Goal: Navigation & Orientation: Find specific page/section

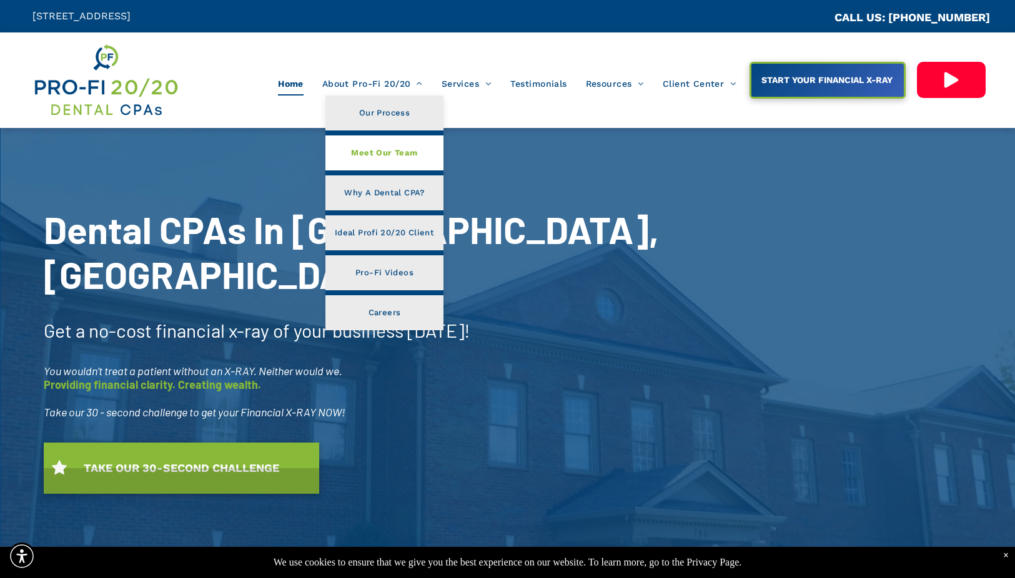
click at [388, 154] on span "Meet Our Team" at bounding box center [384, 153] width 66 height 16
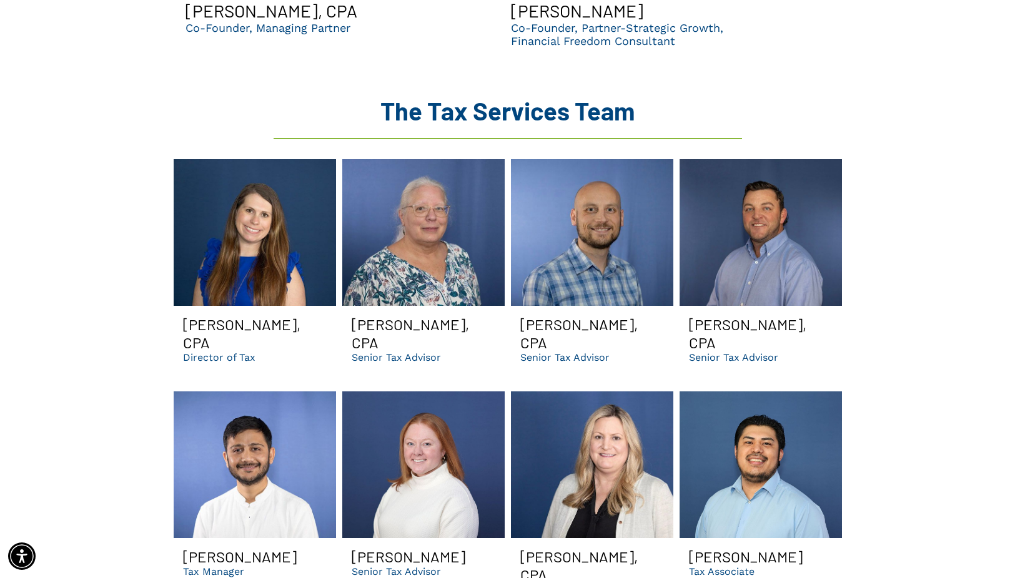
scroll to position [1562, 0]
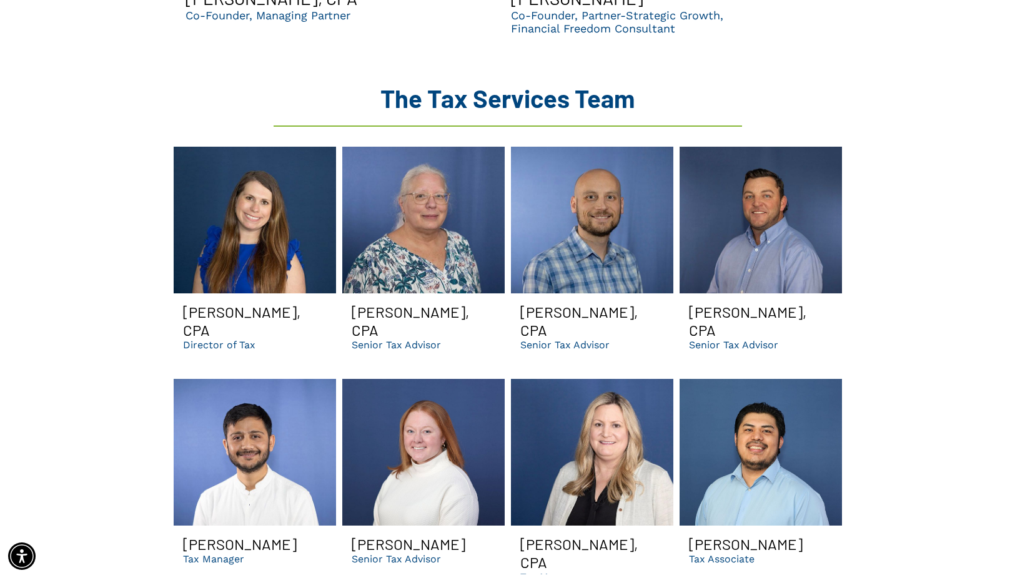
click at [778, 203] on link at bounding box center [761, 220] width 162 height 147
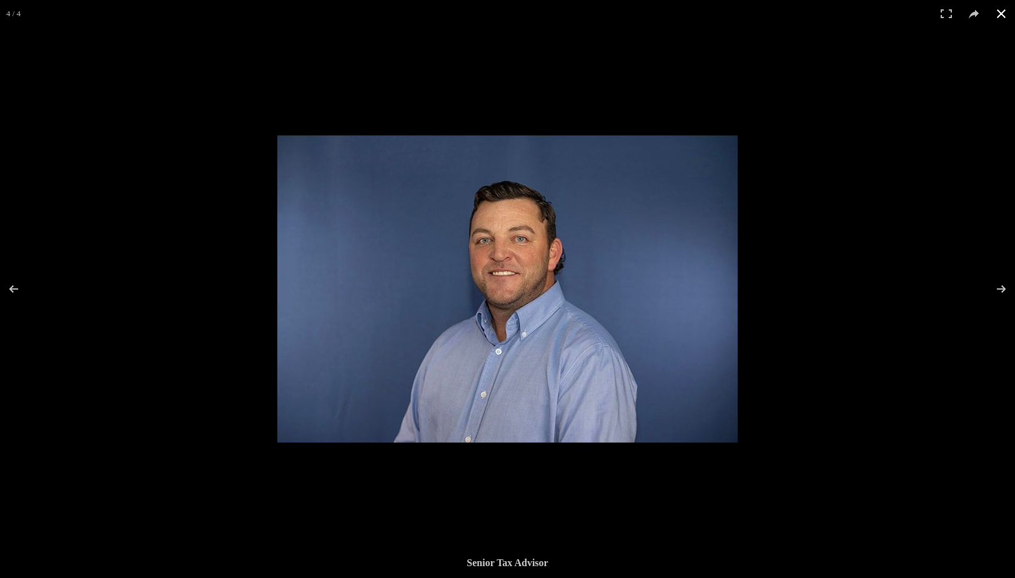
click at [1002, 11] on button at bounding box center [1001, 13] width 27 height 27
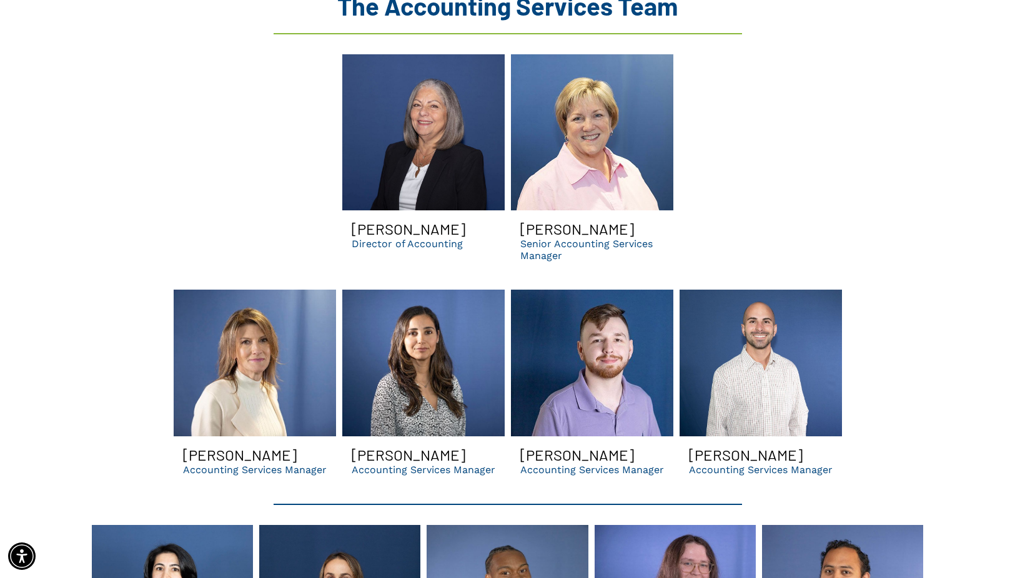
scroll to position [2426, 0]
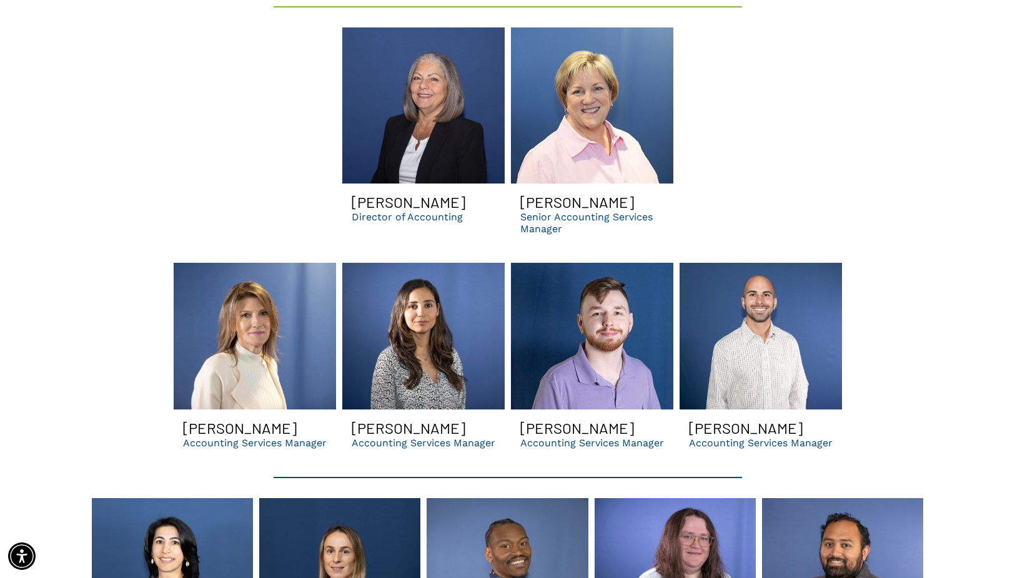
click at [250, 341] on link "Lori smiling | dental accounting services manager for dso and dental businesses…" at bounding box center [255, 336] width 162 height 147
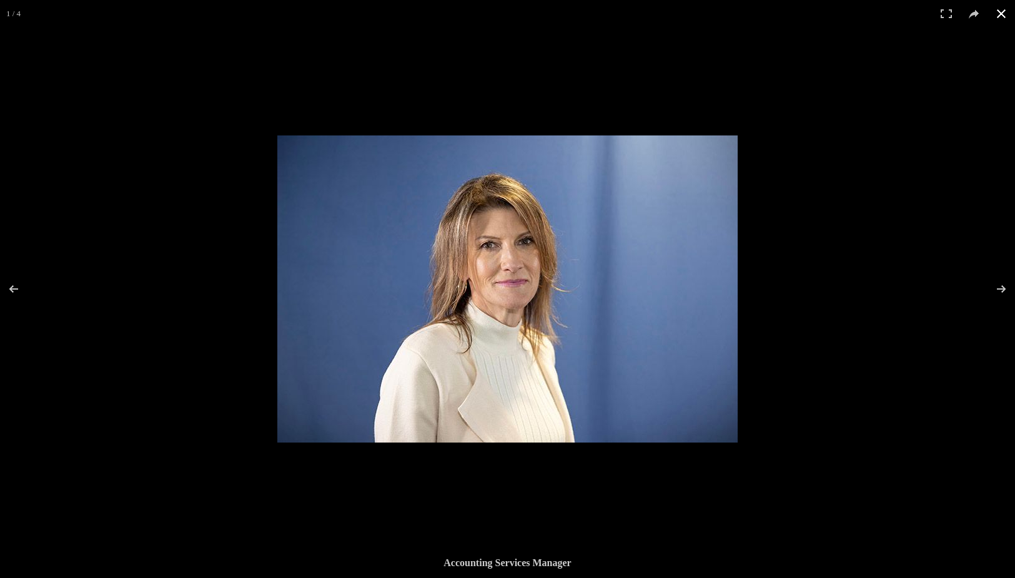
click at [1006, 11] on button at bounding box center [1001, 13] width 27 height 27
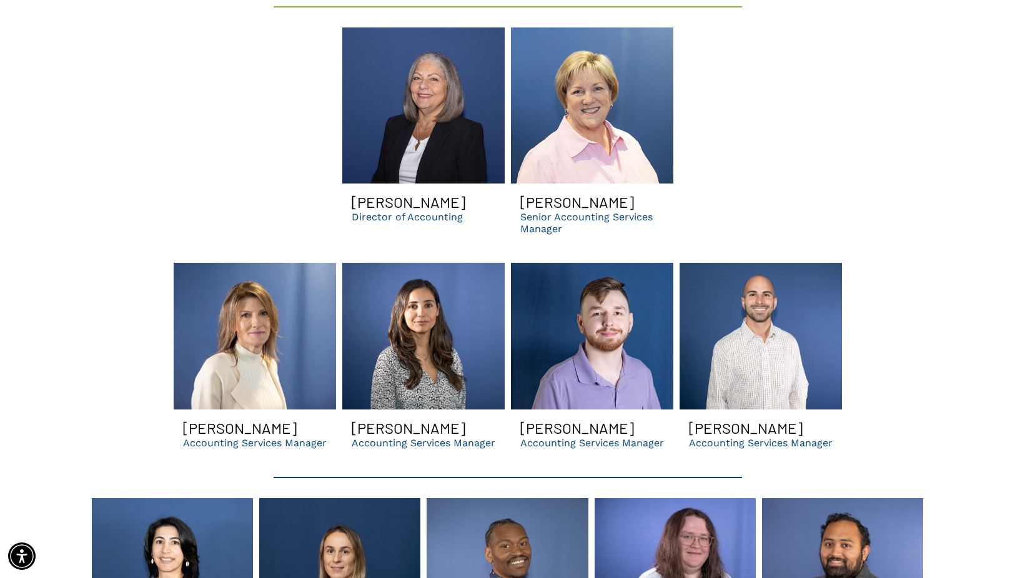
click at [232, 419] on h3 "Betty Gilcrease" at bounding box center [240, 428] width 114 height 18
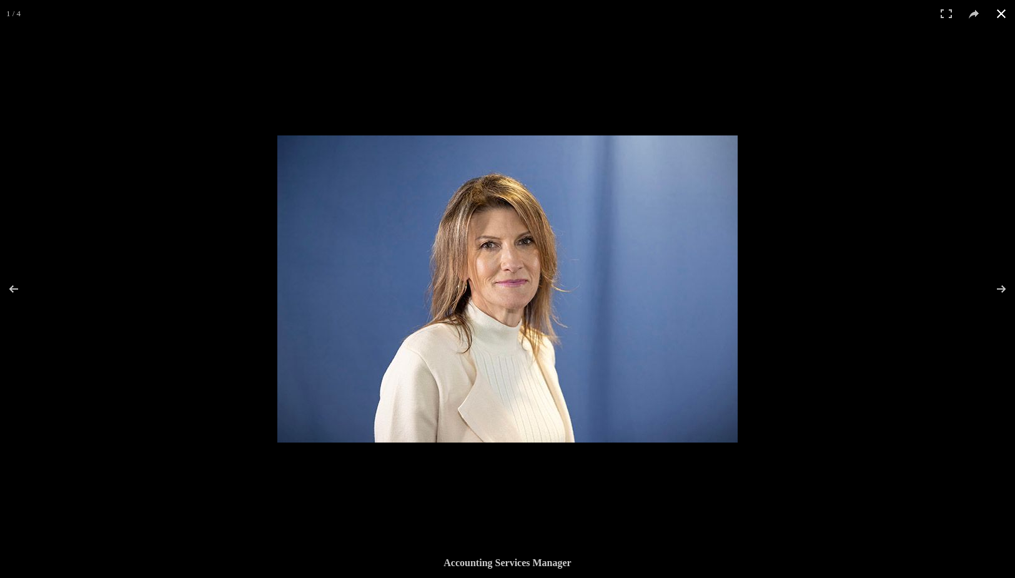
click at [1000, 16] on button at bounding box center [1001, 13] width 27 height 27
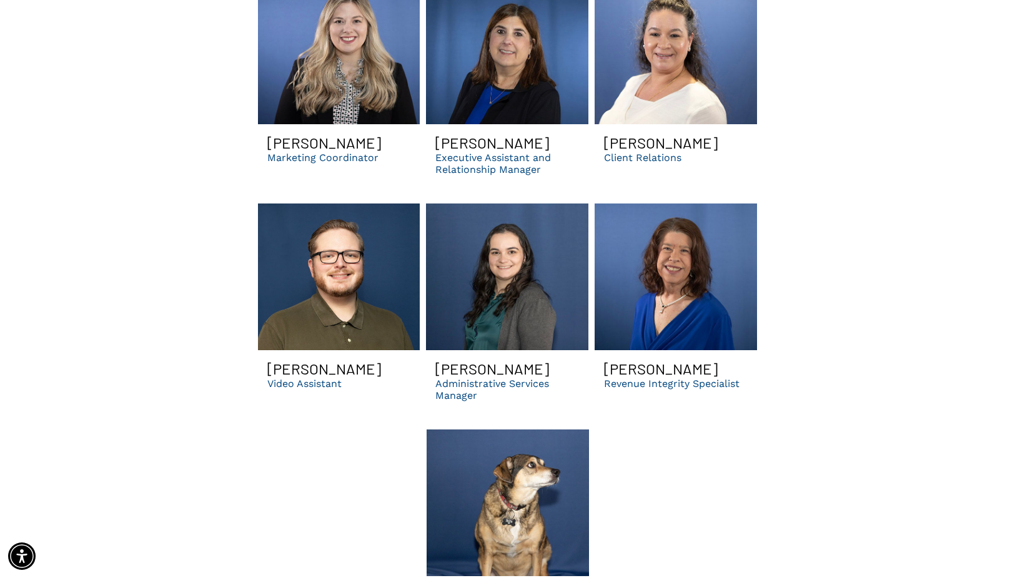
scroll to position [3579, 0]
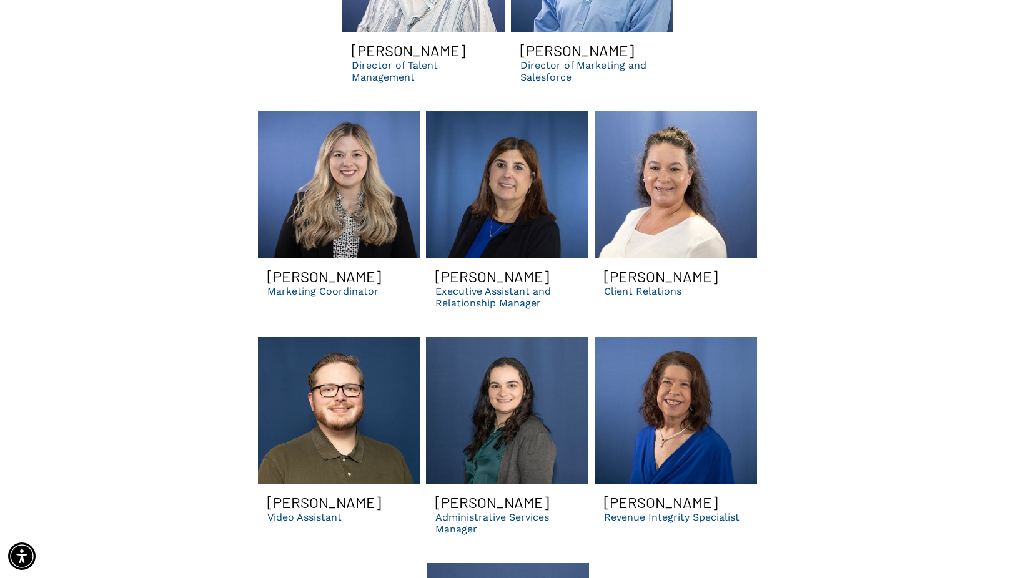
click at [692, 393] on link "A woman in a blue dress and necklace is smiling for the camera." at bounding box center [676, 410] width 162 height 147
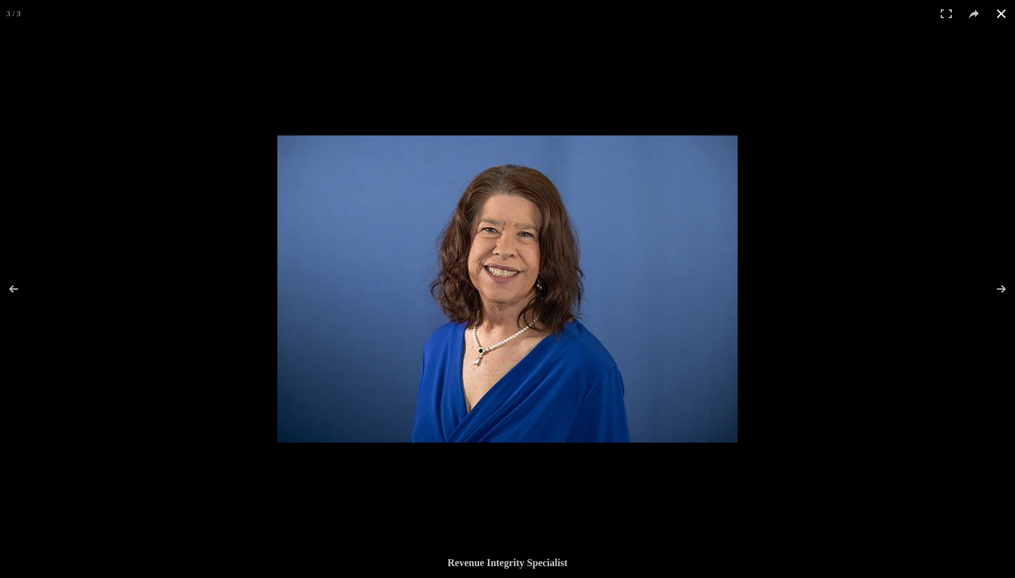
click at [1003, 11] on button at bounding box center [1001, 13] width 27 height 27
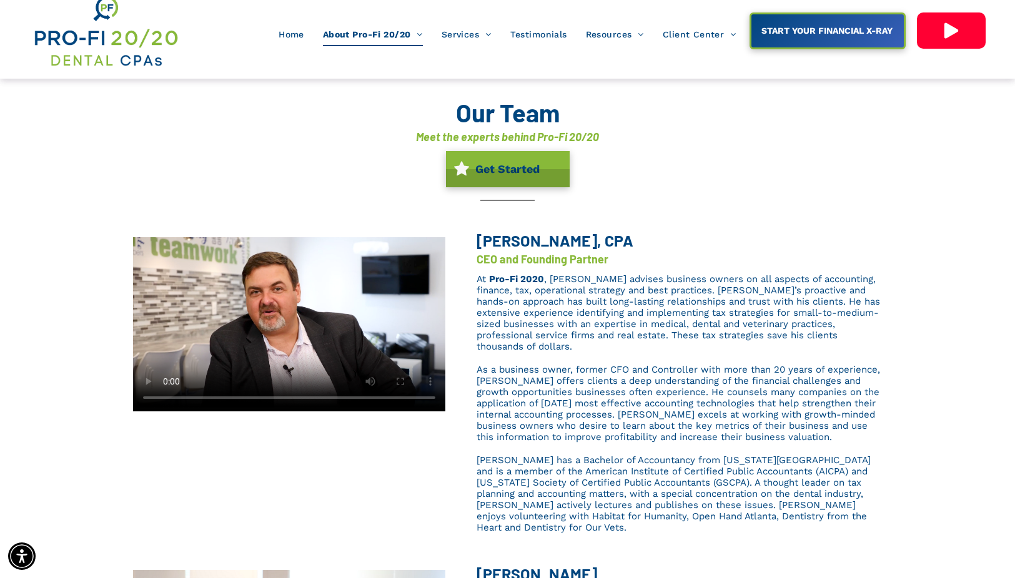
scroll to position [46, 0]
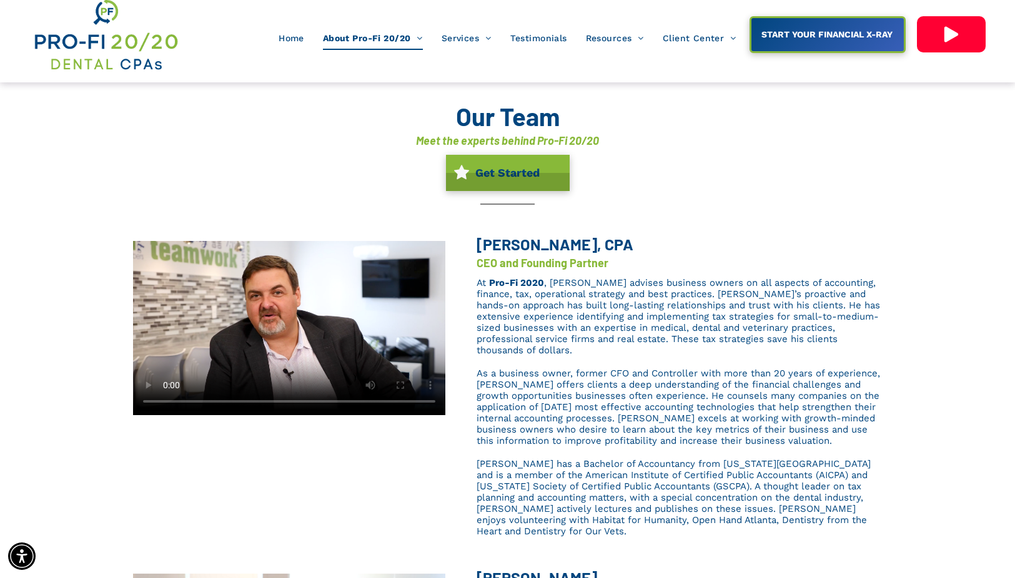
click at [286, 327] on video at bounding box center [289, 326] width 312 height 177
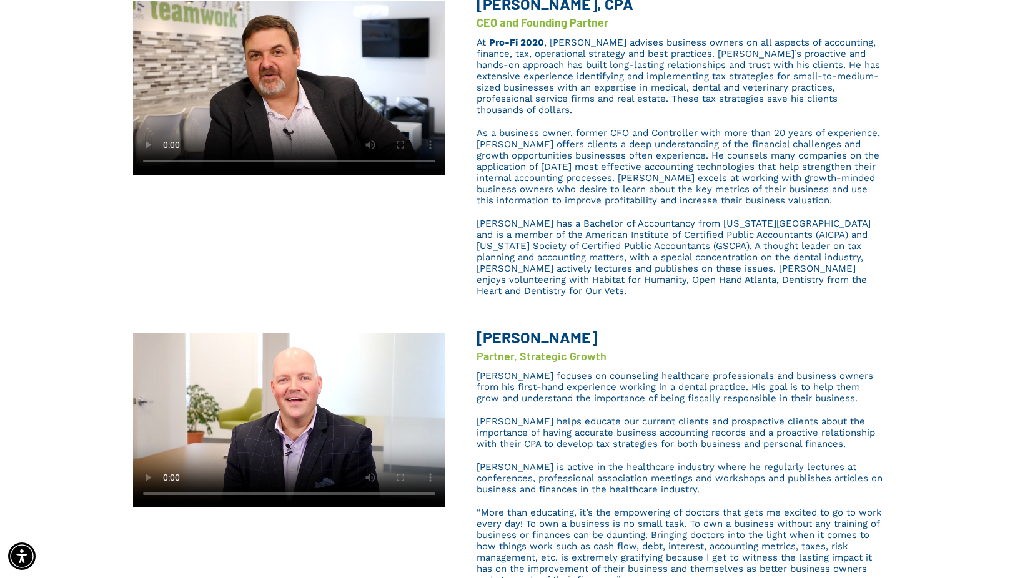
scroll to position [293, 0]
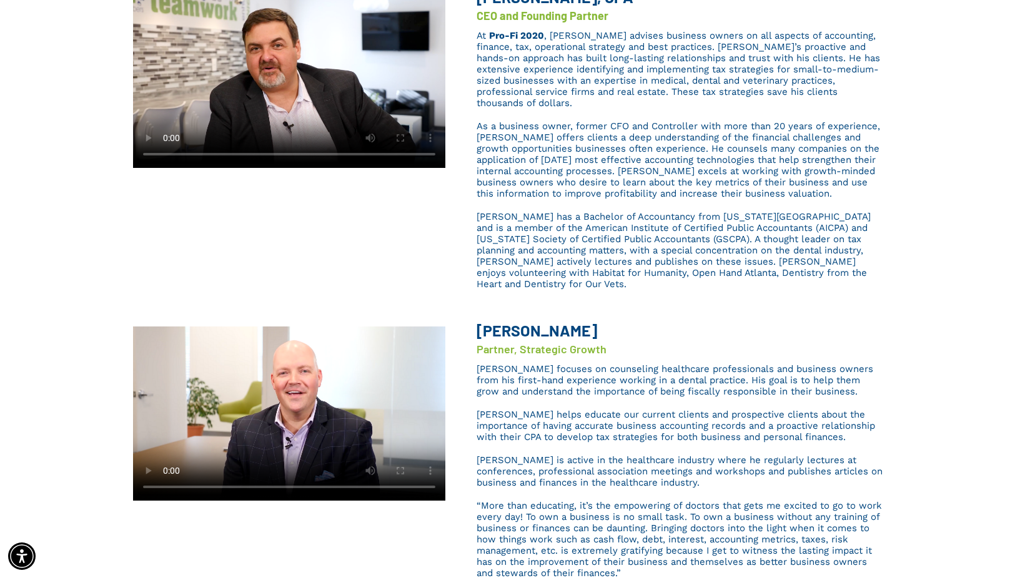
click at [290, 392] on video at bounding box center [289, 413] width 312 height 176
click at [151, 325] on video at bounding box center [289, 413] width 312 height 176
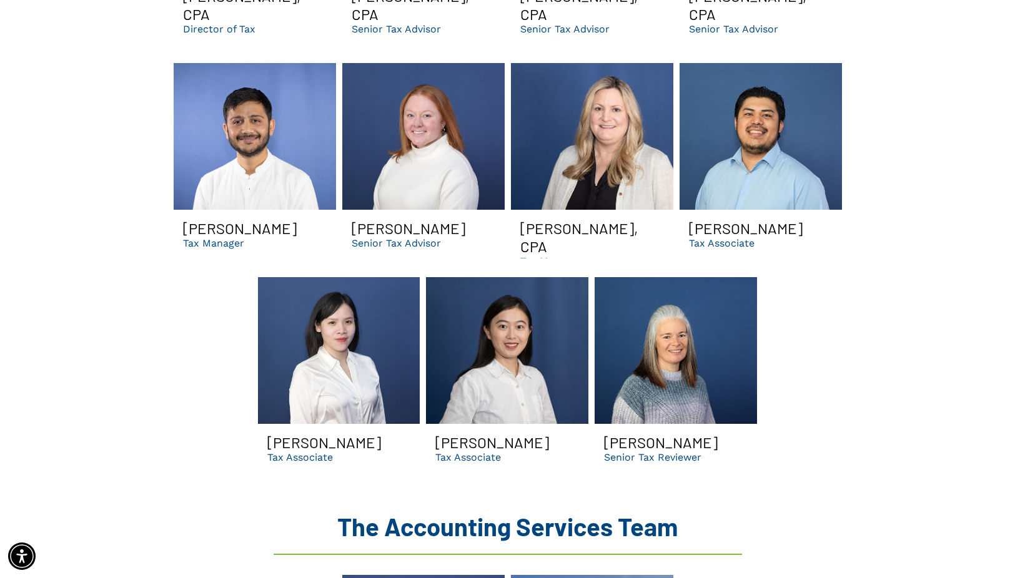
scroll to position [1879, 0]
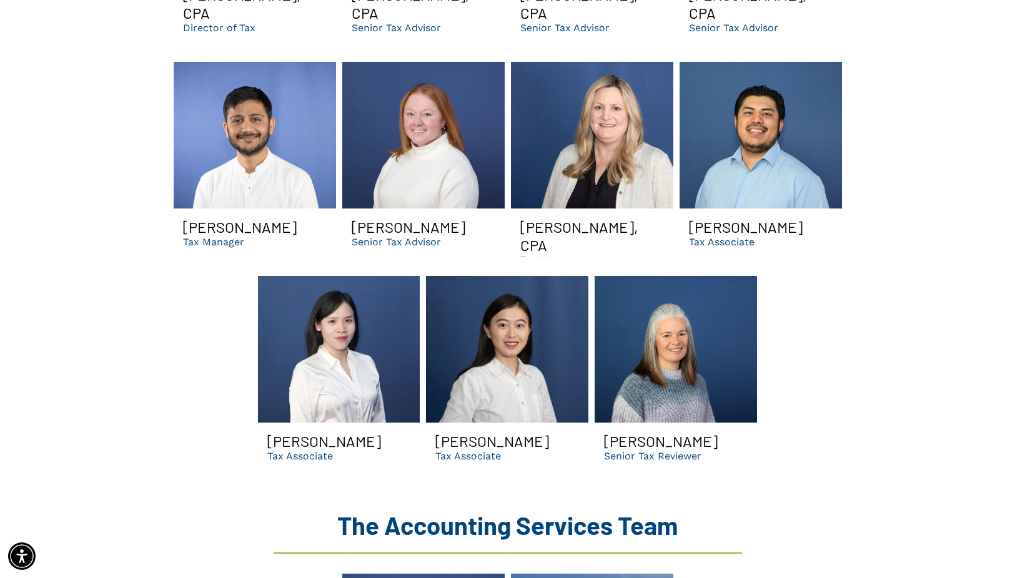
click at [665, 332] on link "Terri Smiling | senior dental tax reviewer | suwanee ga dso accountants" at bounding box center [676, 349] width 162 height 147
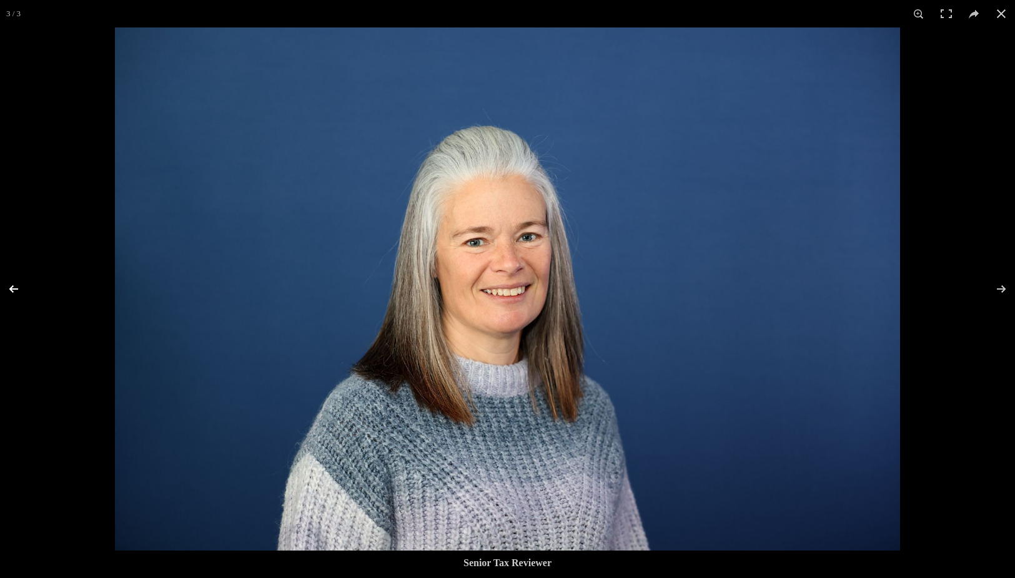
click at [14, 284] on button at bounding box center [22, 289] width 44 height 62
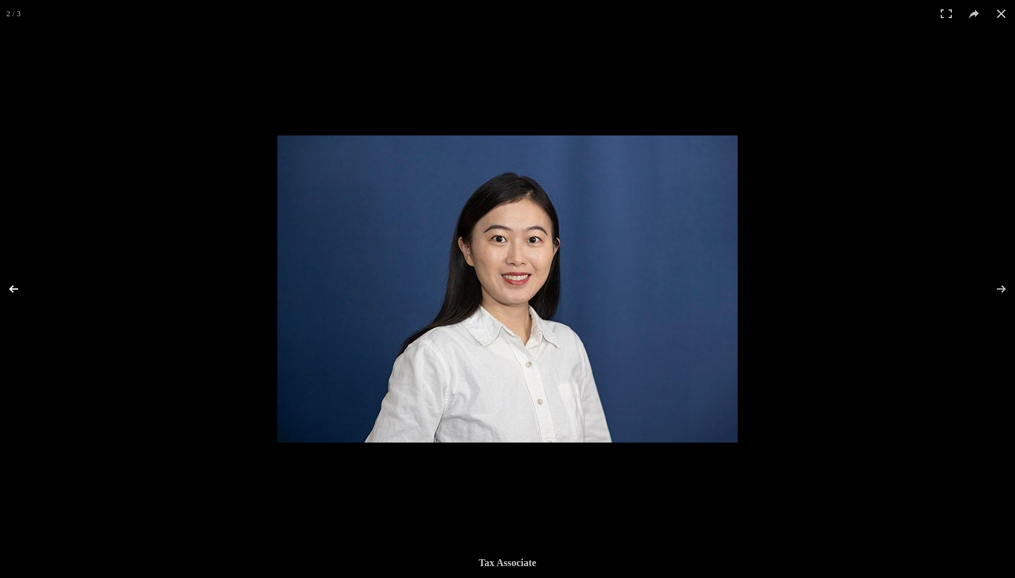
click at [14, 284] on button at bounding box center [22, 289] width 44 height 62
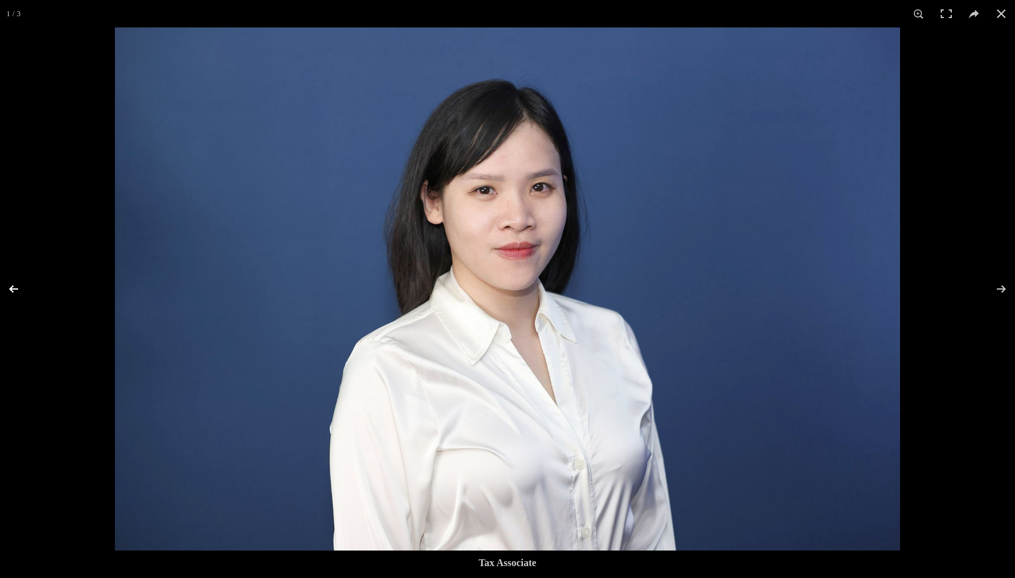
click at [14, 284] on button at bounding box center [22, 289] width 44 height 62
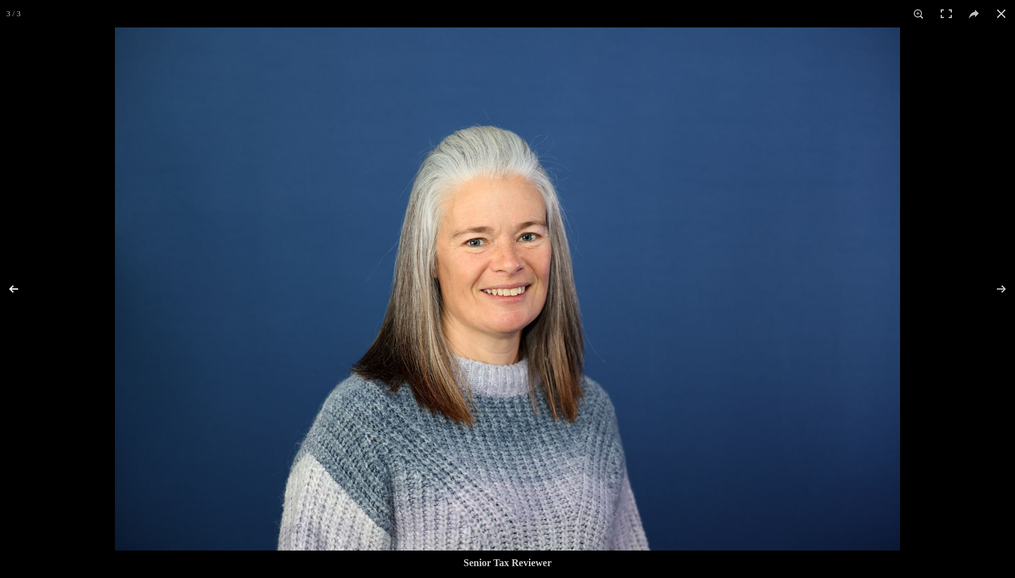
click at [14, 284] on button at bounding box center [22, 289] width 44 height 62
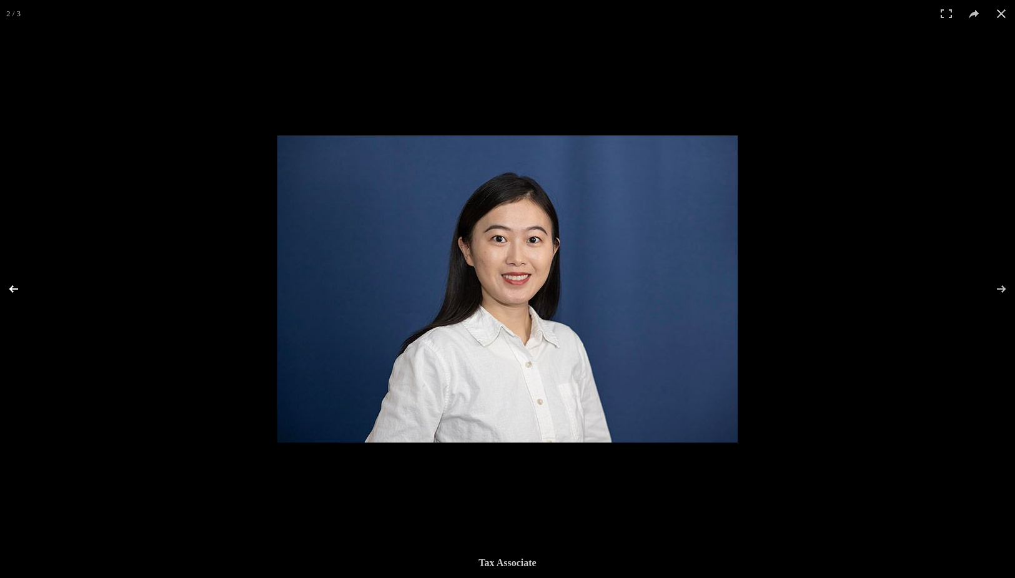
click at [14, 284] on button at bounding box center [22, 289] width 44 height 62
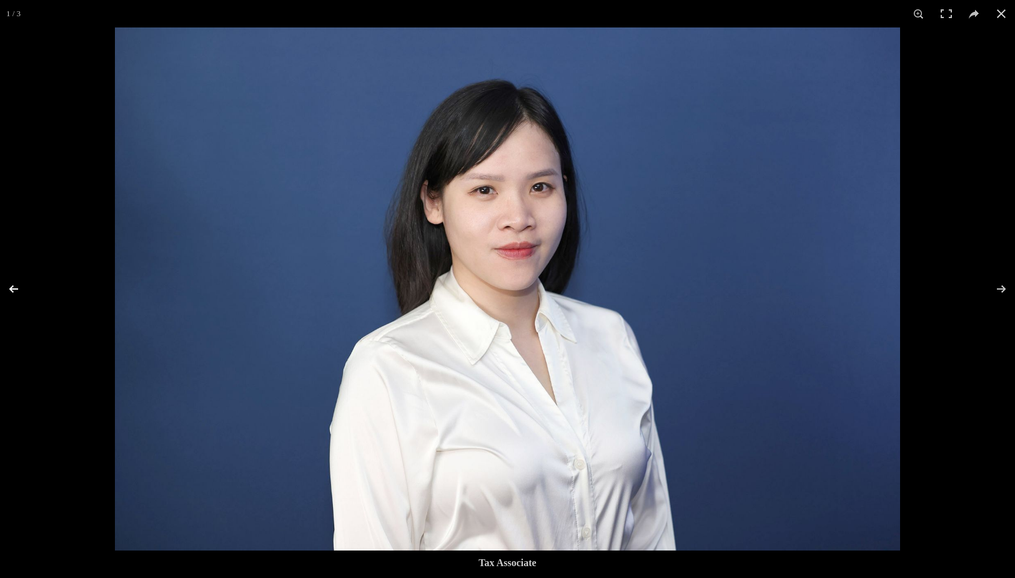
click at [14, 284] on button at bounding box center [22, 289] width 44 height 62
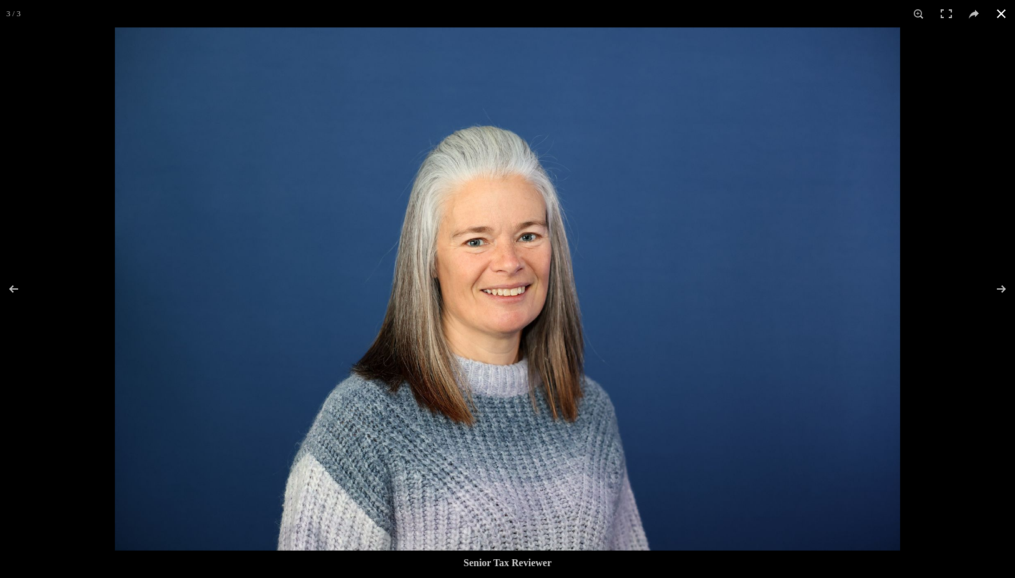
click at [1008, 14] on button at bounding box center [1001, 13] width 27 height 27
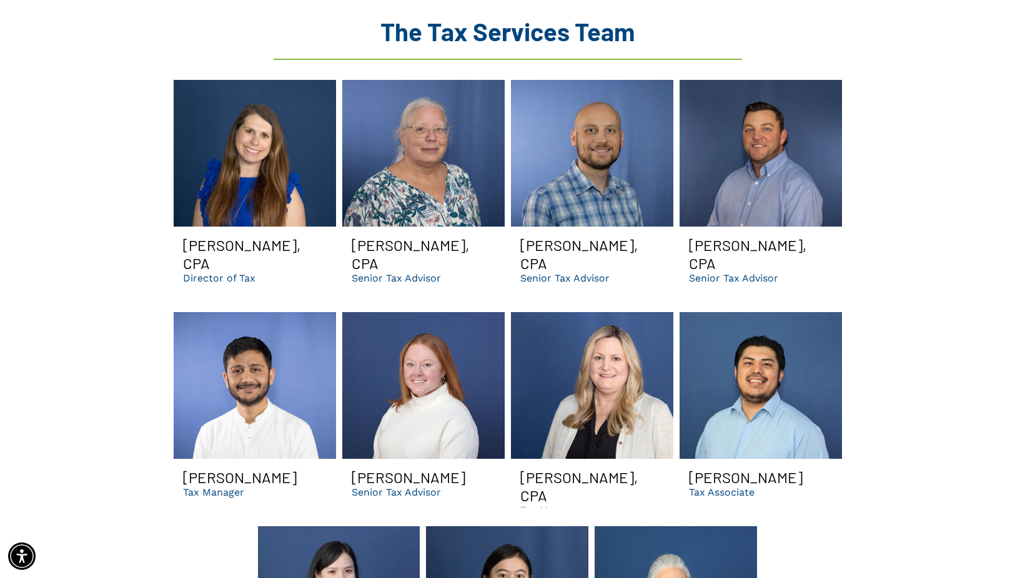
scroll to position [1628, 0]
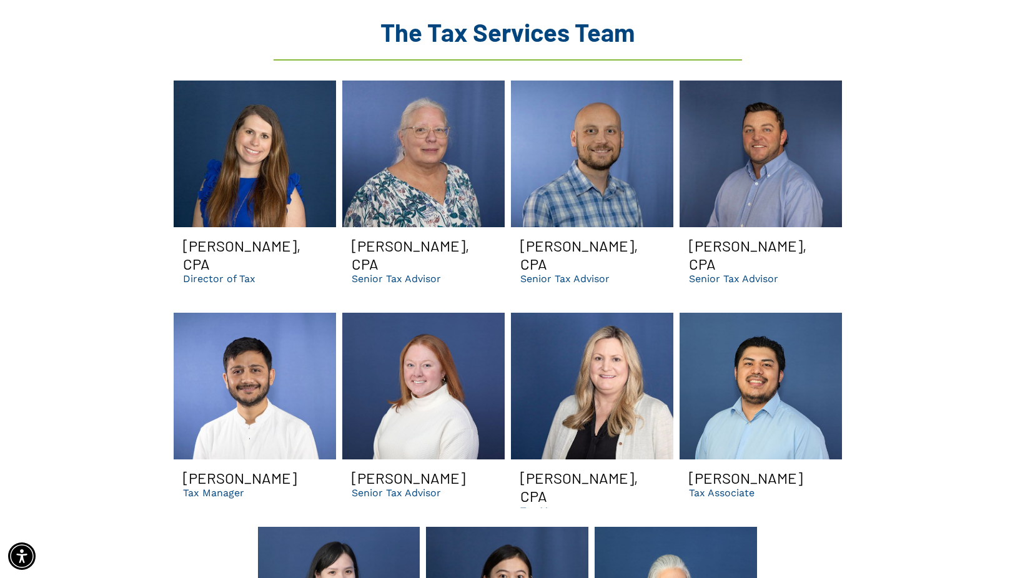
click at [781, 360] on link at bounding box center [761, 386] width 162 height 147
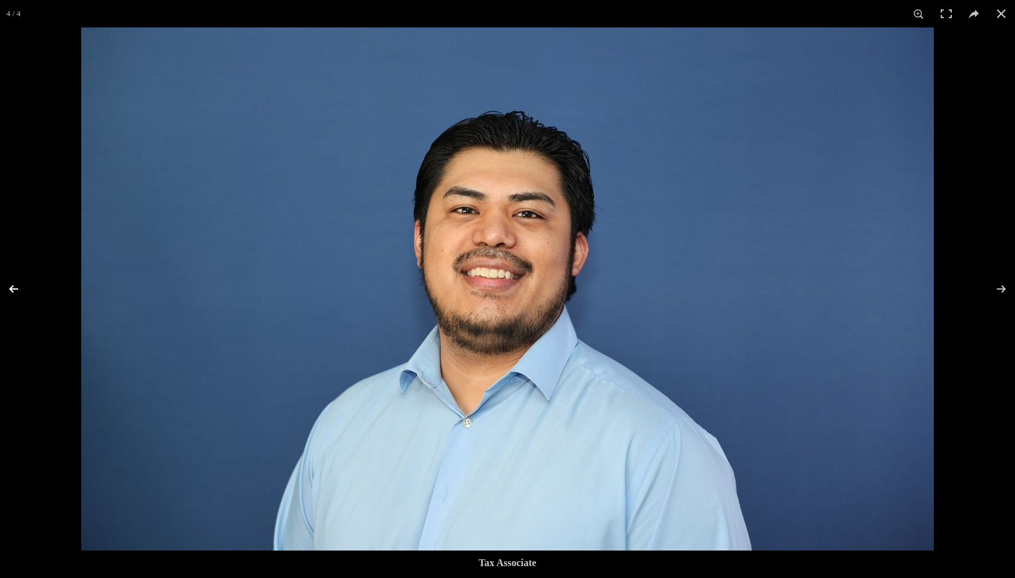
click at [14, 289] on button at bounding box center [22, 289] width 44 height 62
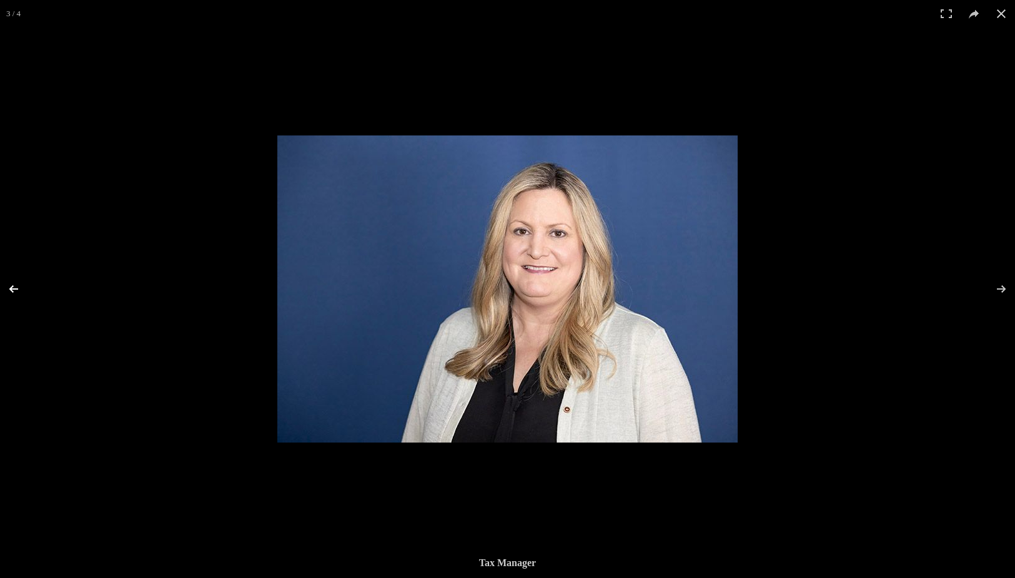
click at [14, 289] on button at bounding box center [22, 289] width 44 height 62
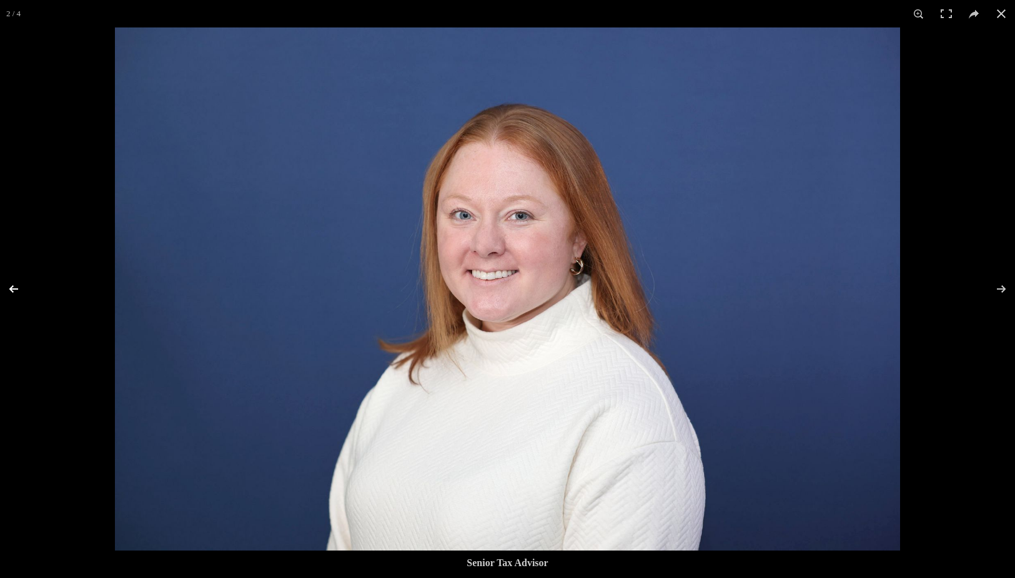
click at [14, 289] on button at bounding box center [22, 289] width 44 height 62
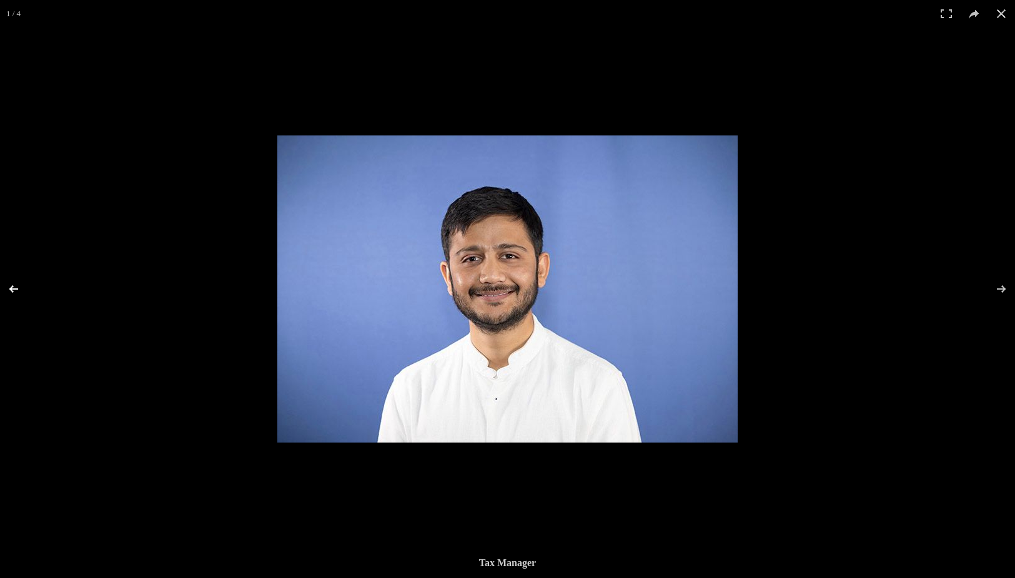
click at [14, 289] on button at bounding box center [22, 289] width 44 height 62
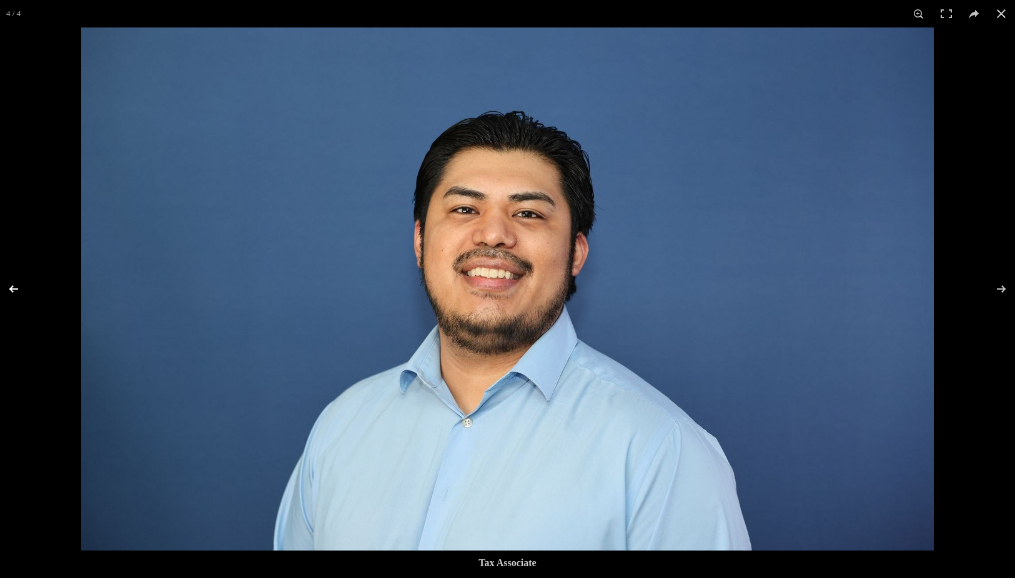
click at [14, 289] on button at bounding box center [22, 289] width 44 height 62
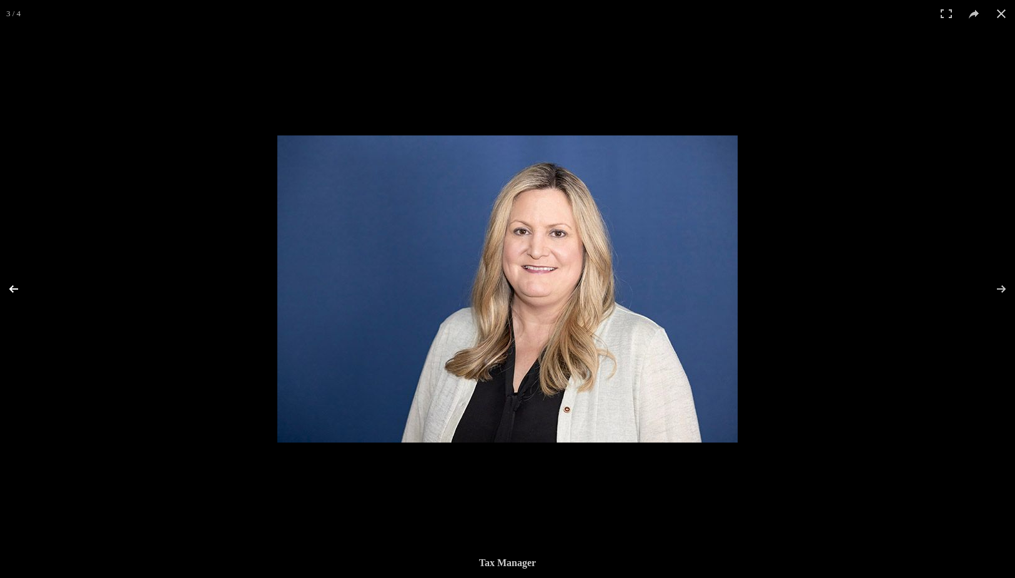
click at [14, 289] on button at bounding box center [22, 289] width 44 height 62
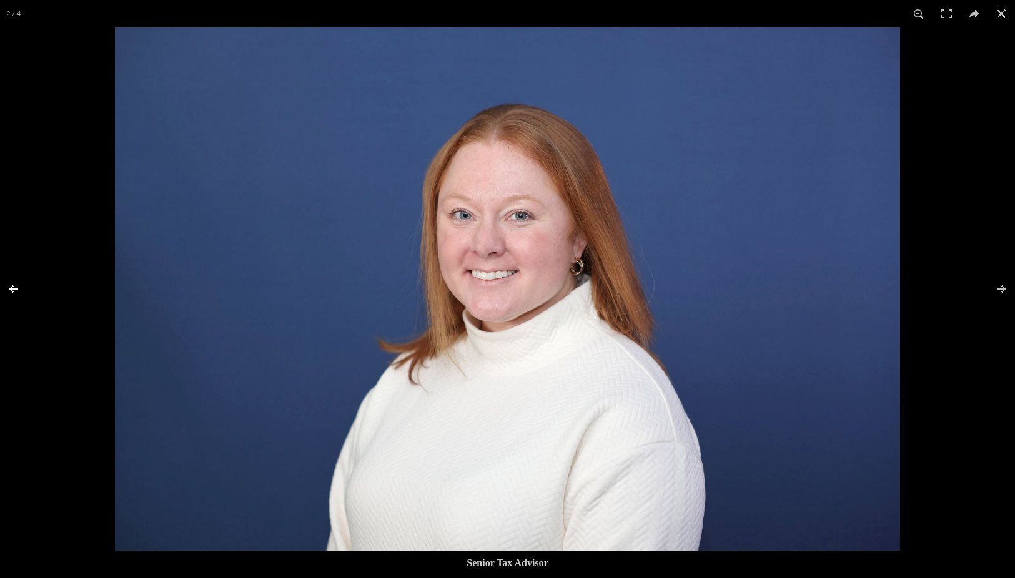
click at [14, 289] on button at bounding box center [22, 289] width 44 height 62
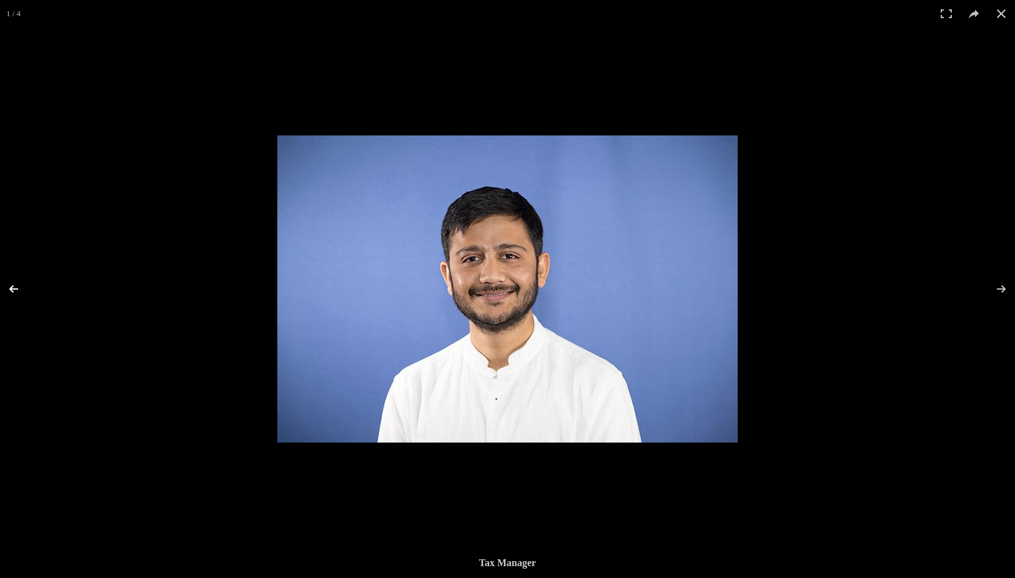
click at [14, 289] on button at bounding box center [22, 289] width 44 height 62
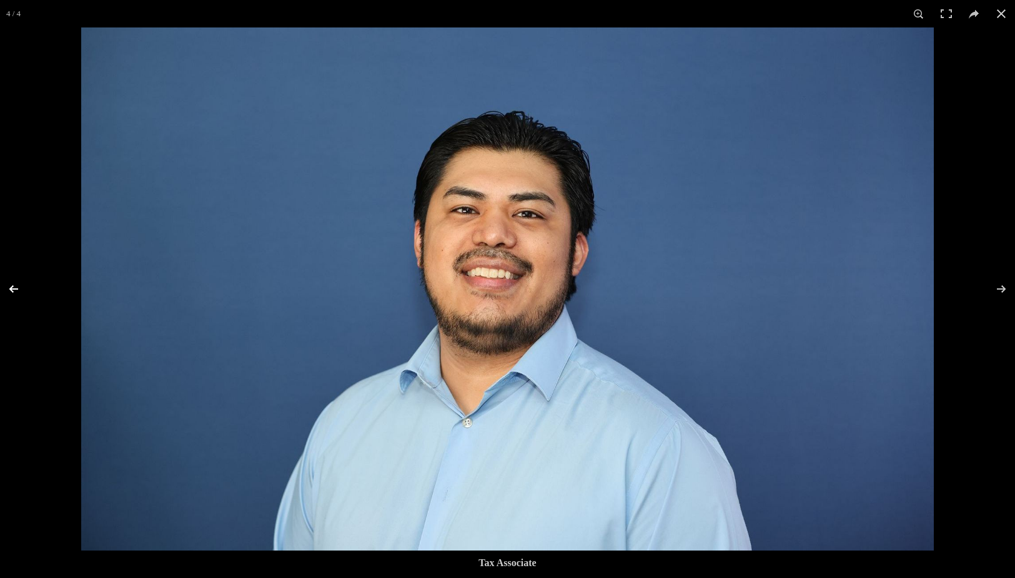
click at [14, 289] on button at bounding box center [22, 289] width 44 height 62
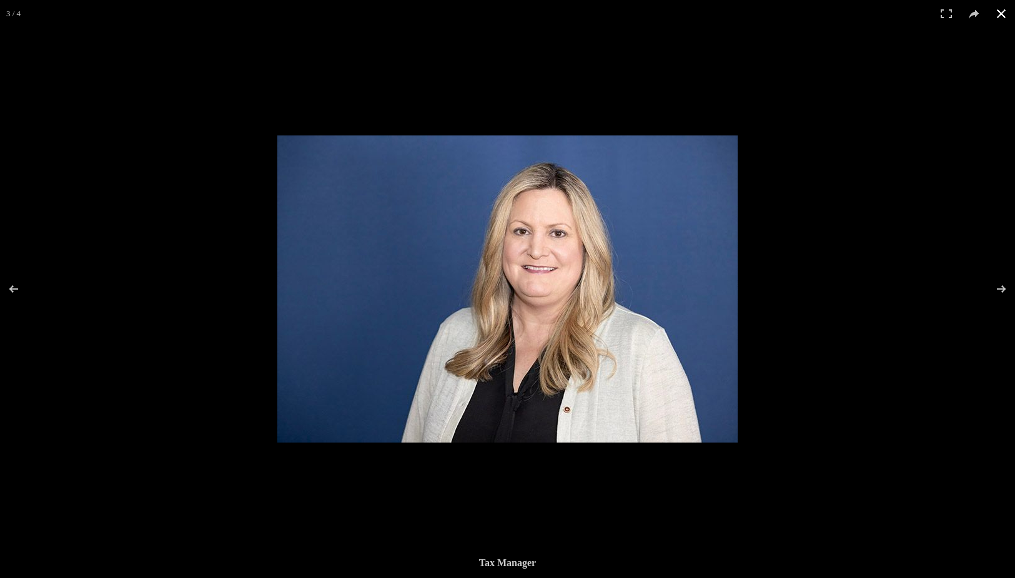
click at [1005, 11] on button at bounding box center [1001, 13] width 27 height 27
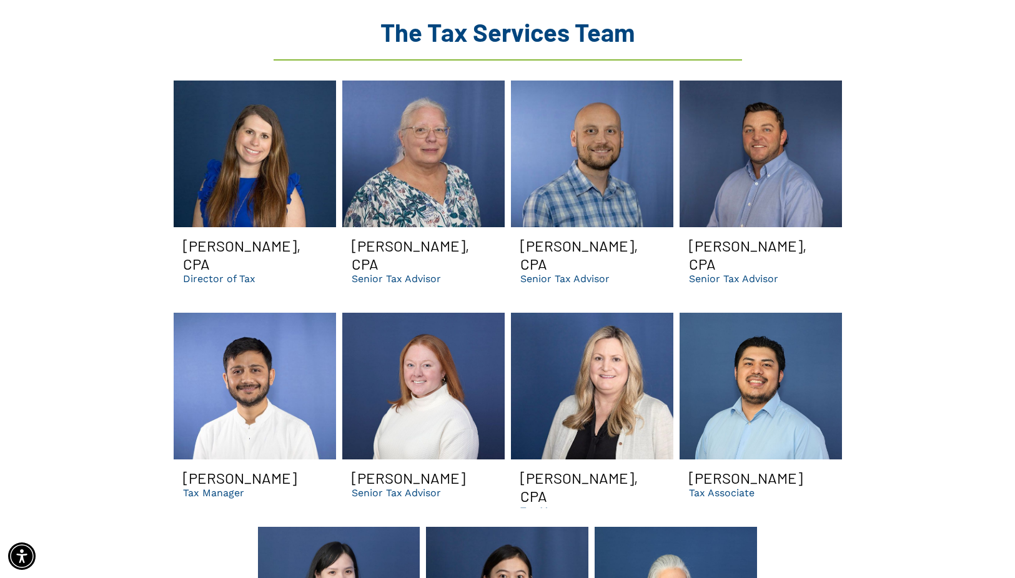
click at [783, 155] on link at bounding box center [761, 154] width 162 height 147
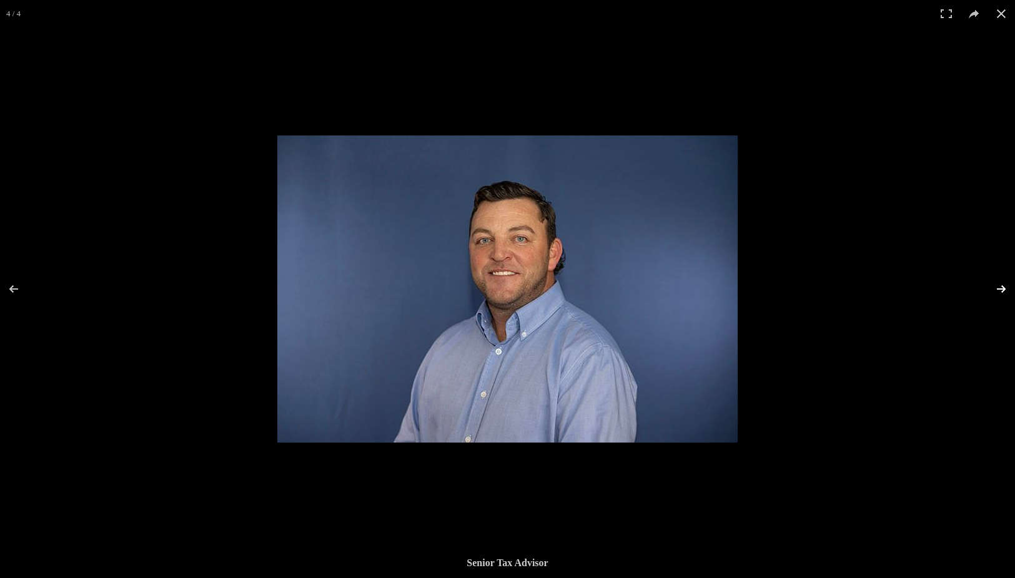
click at [1008, 277] on button at bounding box center [993, 289] width 44 height 62
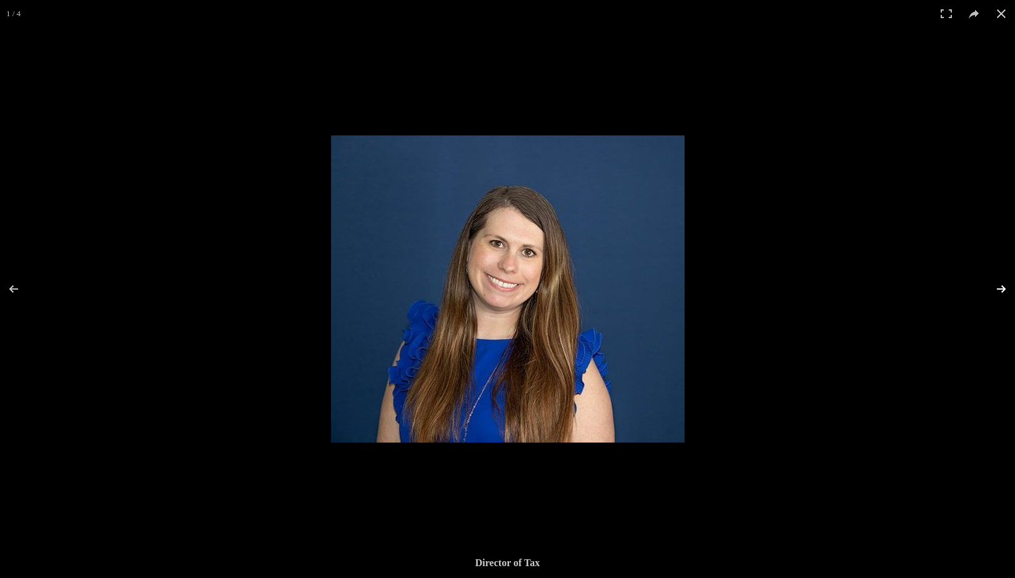
click at [1008, 277] on button at bounding box center [993, 289] width 44 height 62
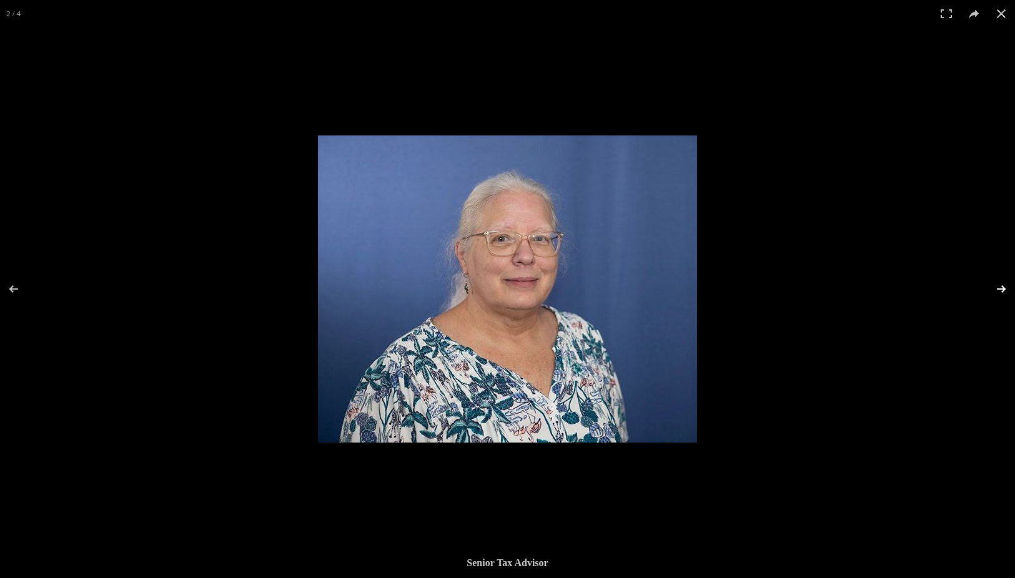
click at [1008, 277] on button at bounding box center [993, 289] width 44 height 62
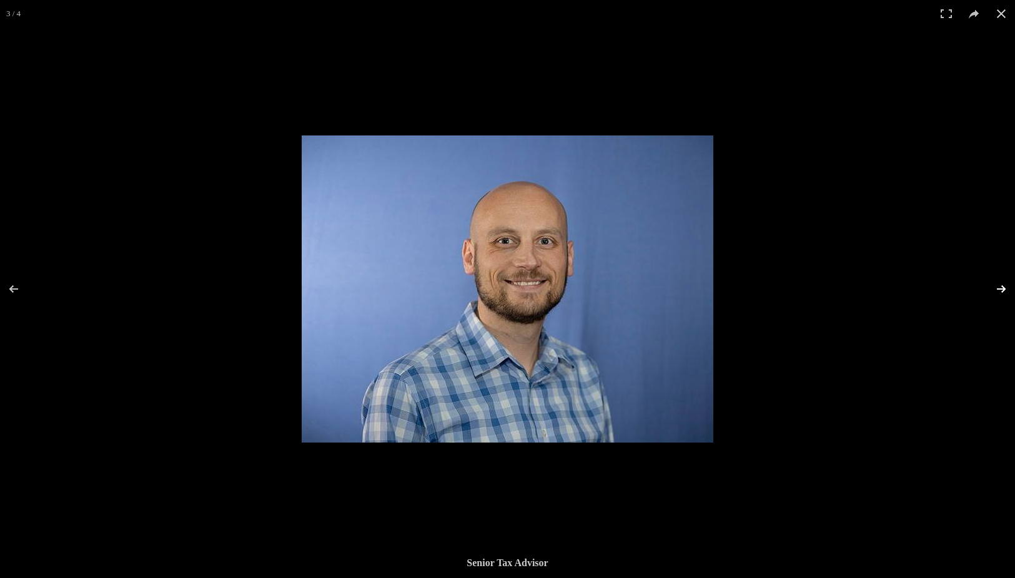
click at [1008, 277] on button at bounding box center [993, 289] width 44 height 62
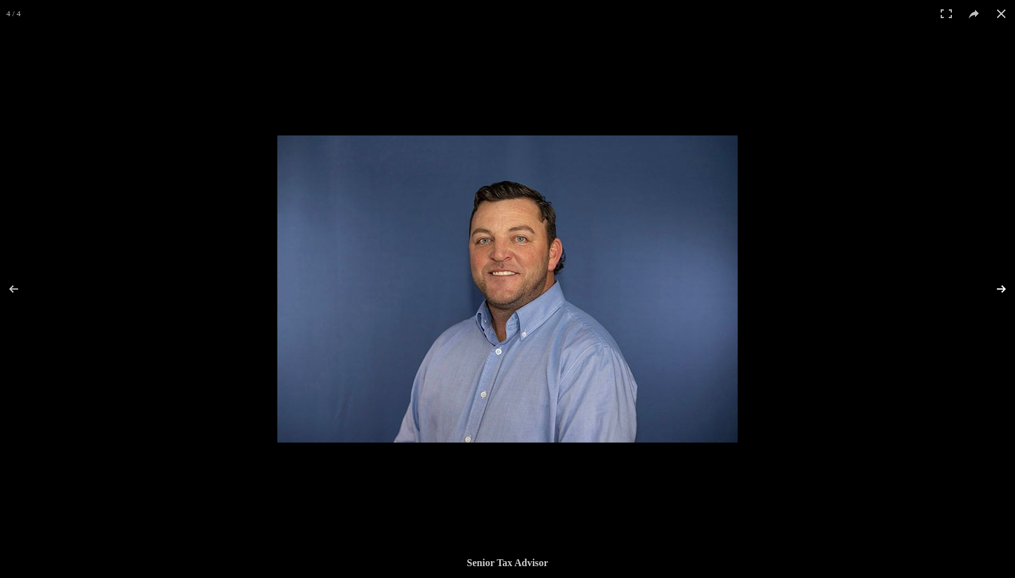
click at [1008, 277] on button at bounding box center [993, 289] width 44 height 62
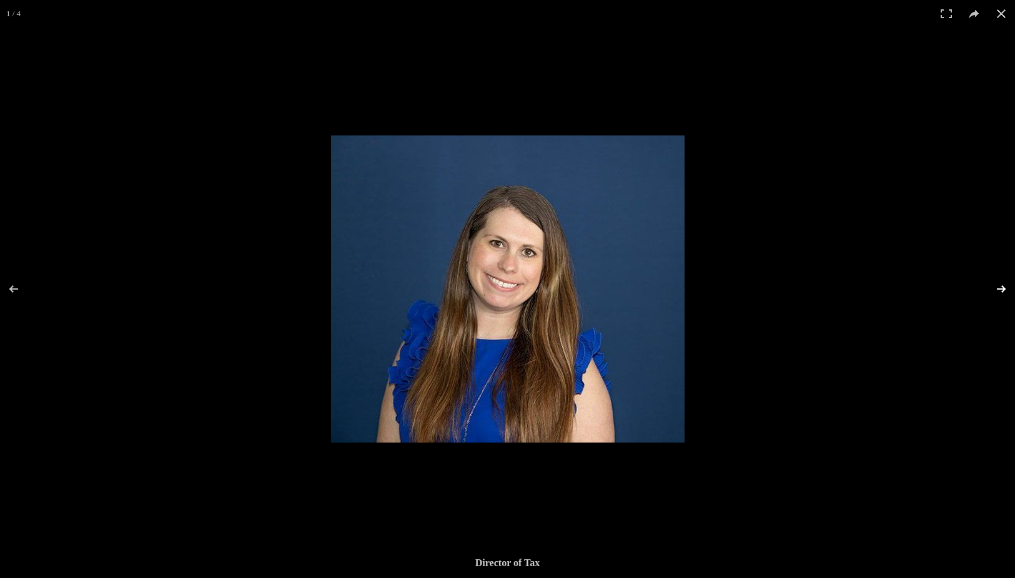
click at [1008, 277] on button at bounding box center [993, 289] width 44 height 62
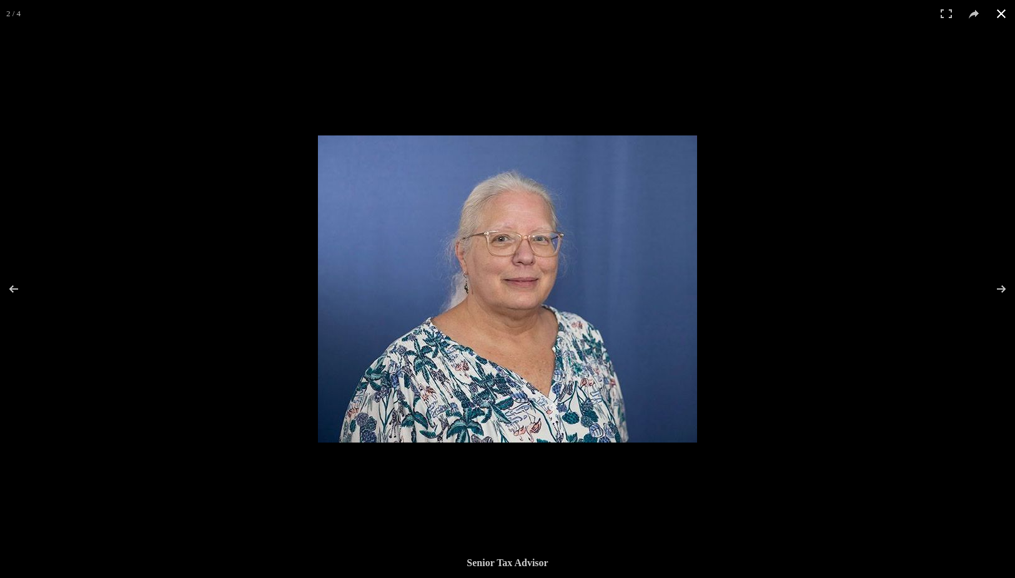
click at [1005, 14] on button at bounding box center [1001, 13] width 27 height 27
